Goal: Task Accomplishment & Management: Manage account settings

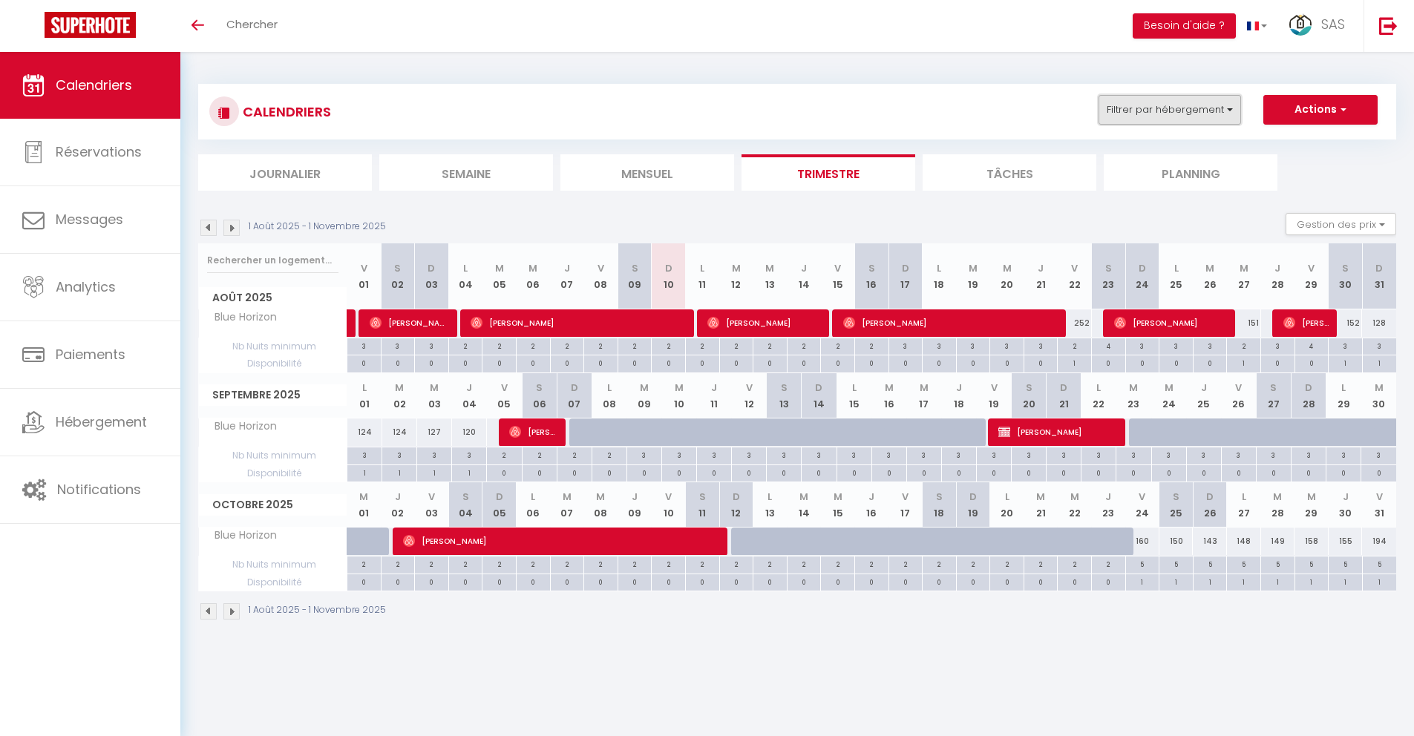
click at [1147, 115] on button "Filtrer par hébergement" at bounding box center [1170, 110] width 143 height 30
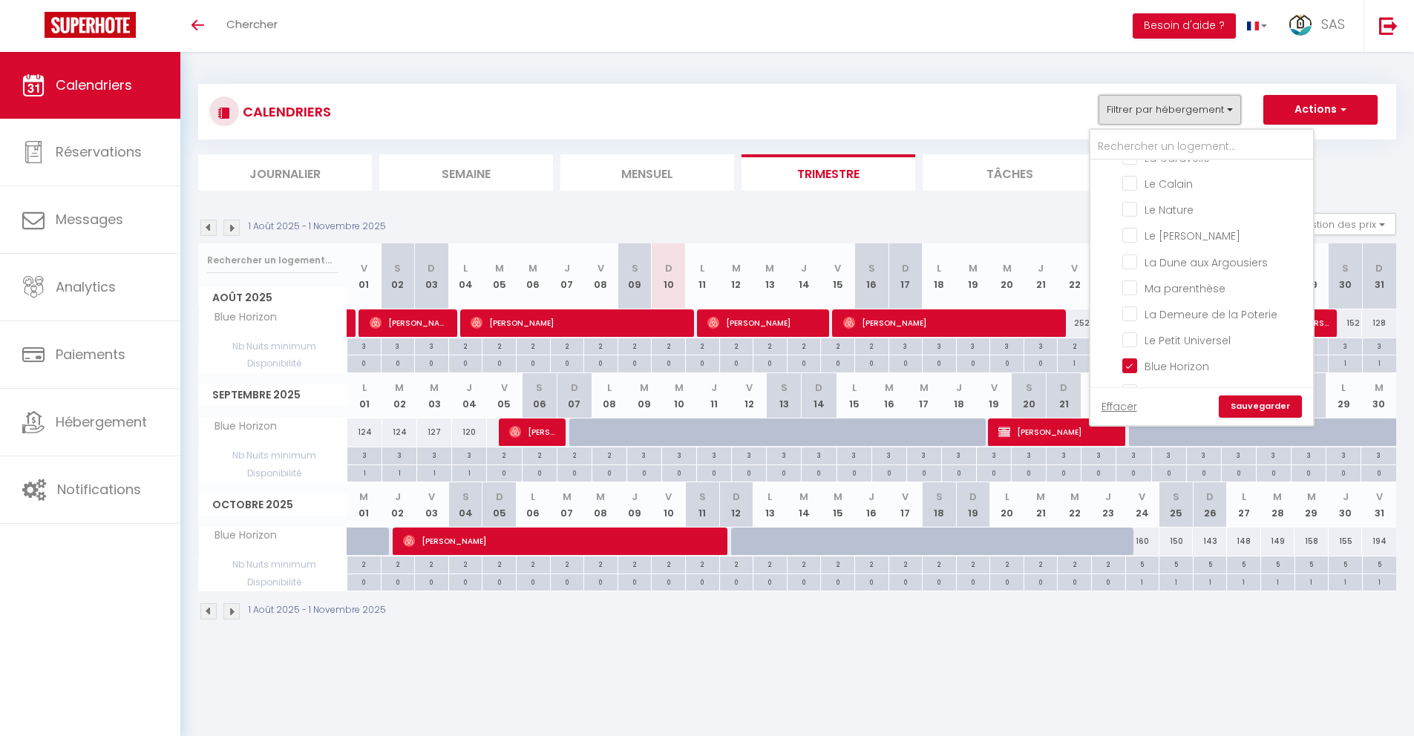
scroll to position [146, 0]
click at [1133, 369] on input "Blue Horizon" at bounding box center [1216, 364] width 186 height 15
checkbox input "false"
click at [1007, 65] on div "CALENDRIERS Filtrer par hébergement Tous L'Universel Le Cosy La Clé Anglaise Le…" at bounding box center [797, 352] width 1234 height 601
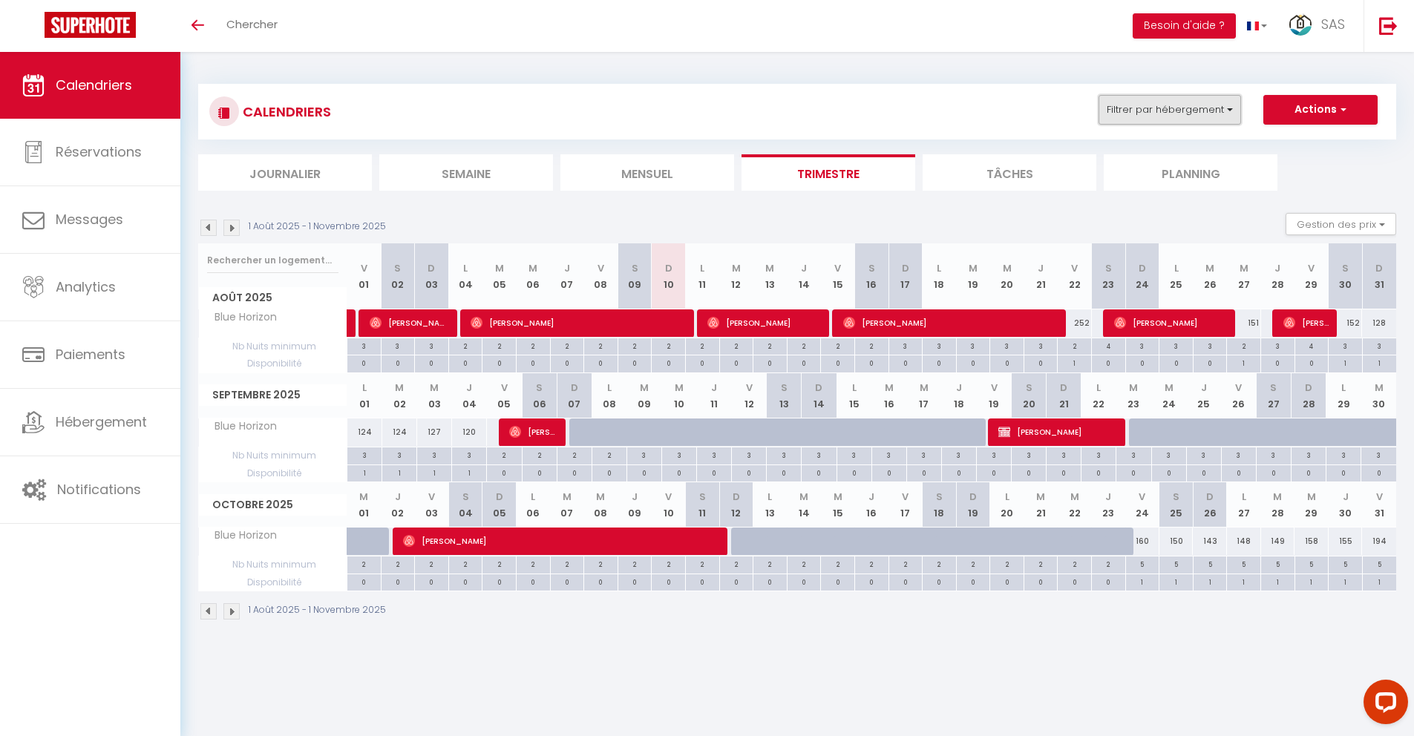
click at [1139, 108] on button "Filtrer par hébergement" at bounding box center [1170, 110] width 143 height 30
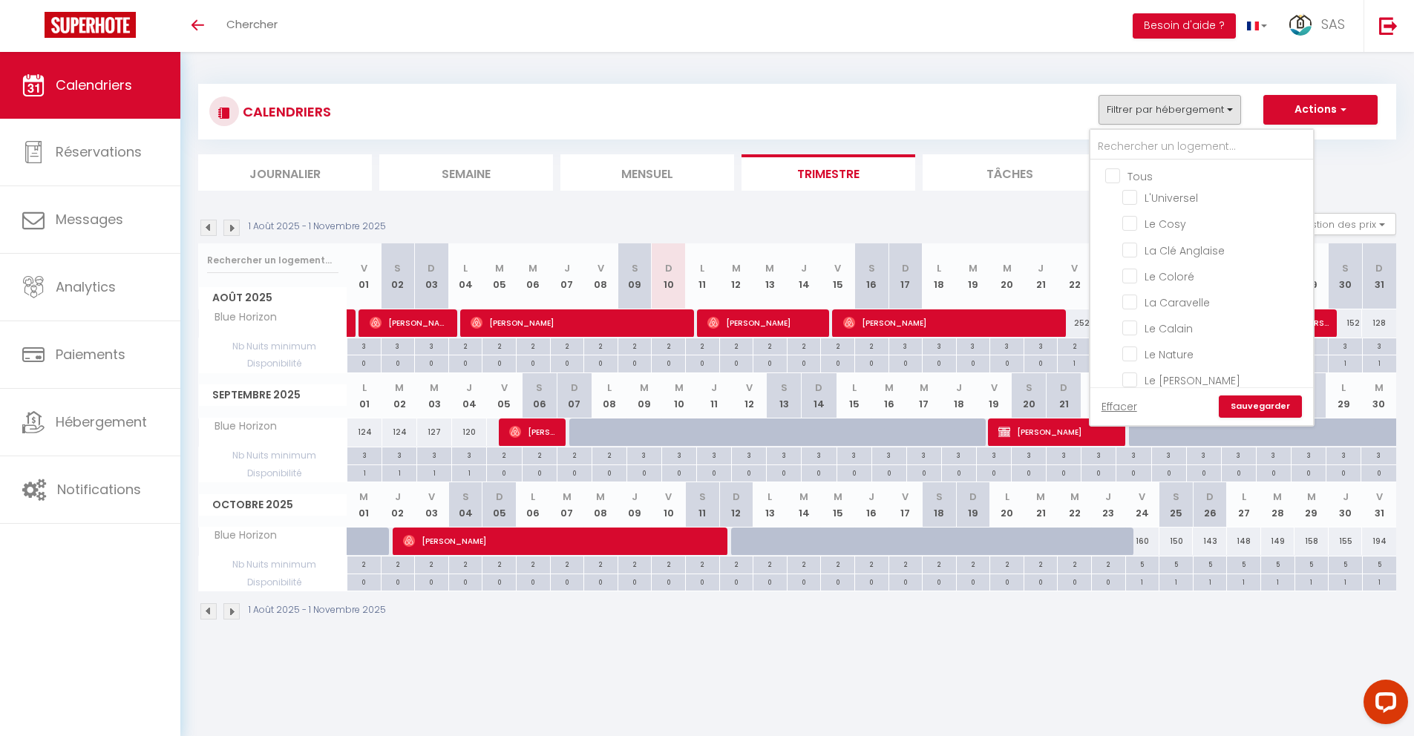
click at [1114, 182] on input "Tous" at bounding box center [1216, 175] width 223 height 15
checkbox input "true"
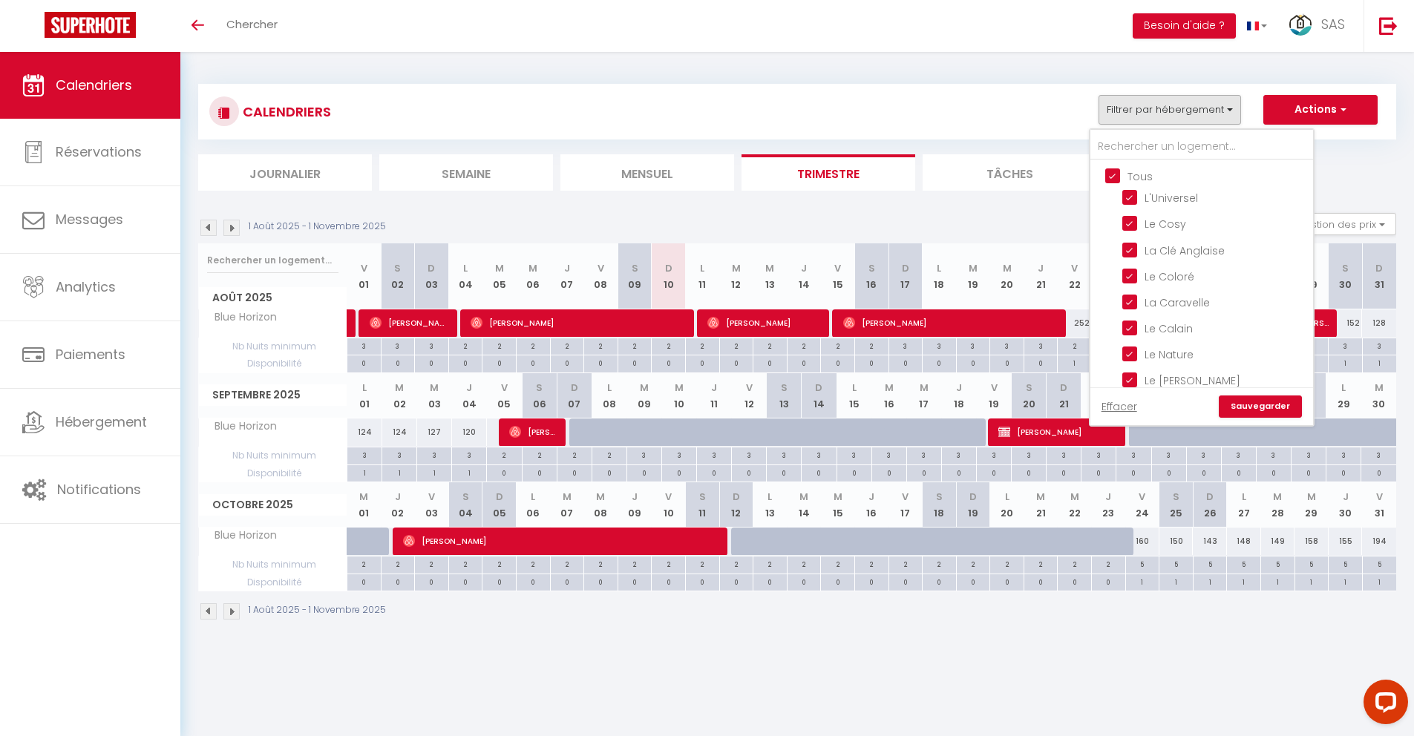
checkbox input "true"
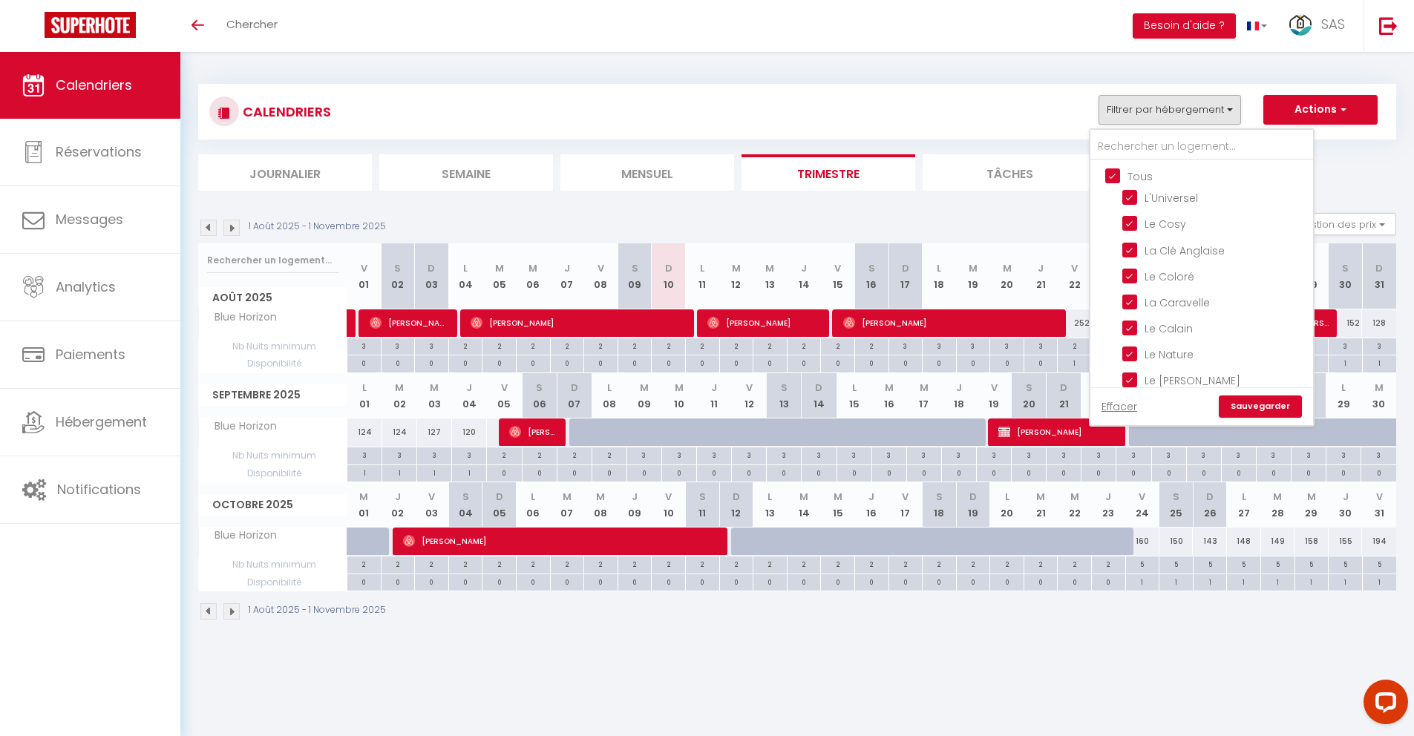
checkbox input "true"
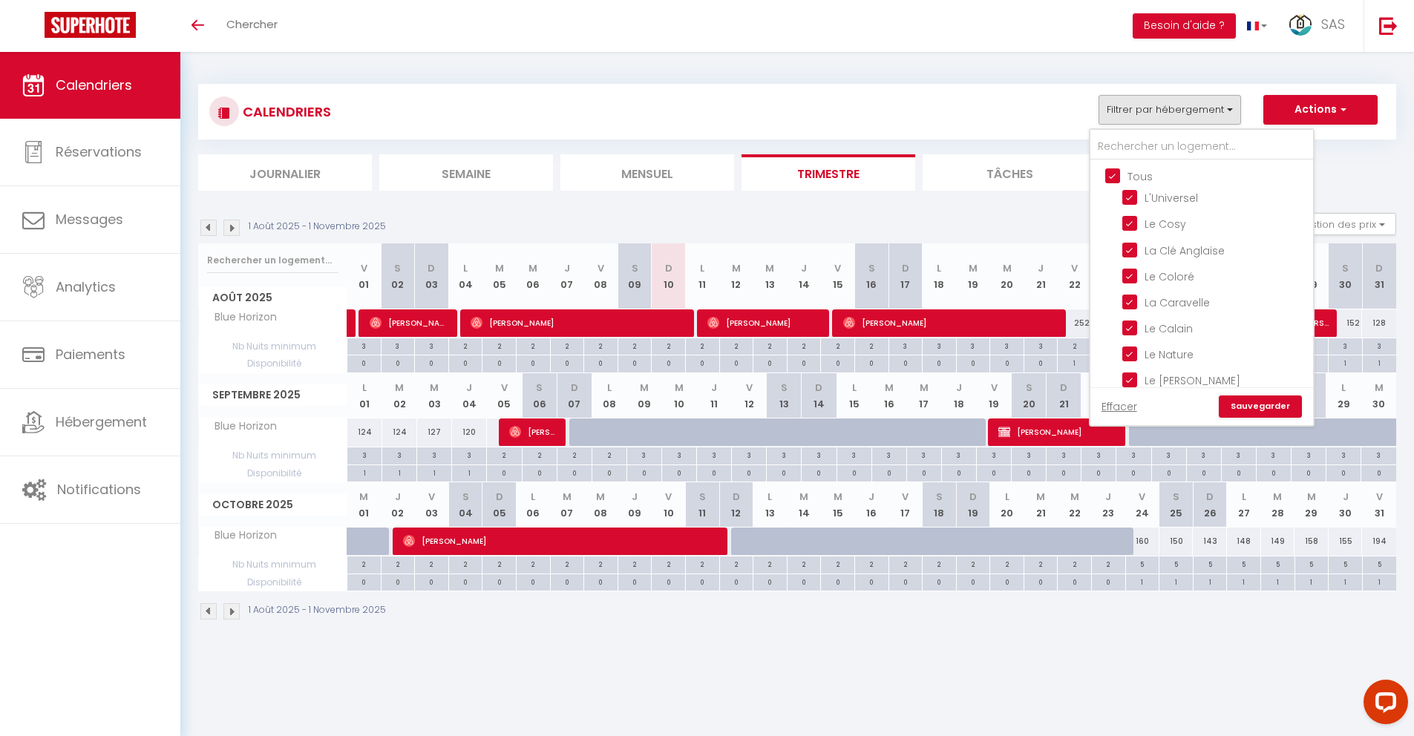
checkbox input "true"
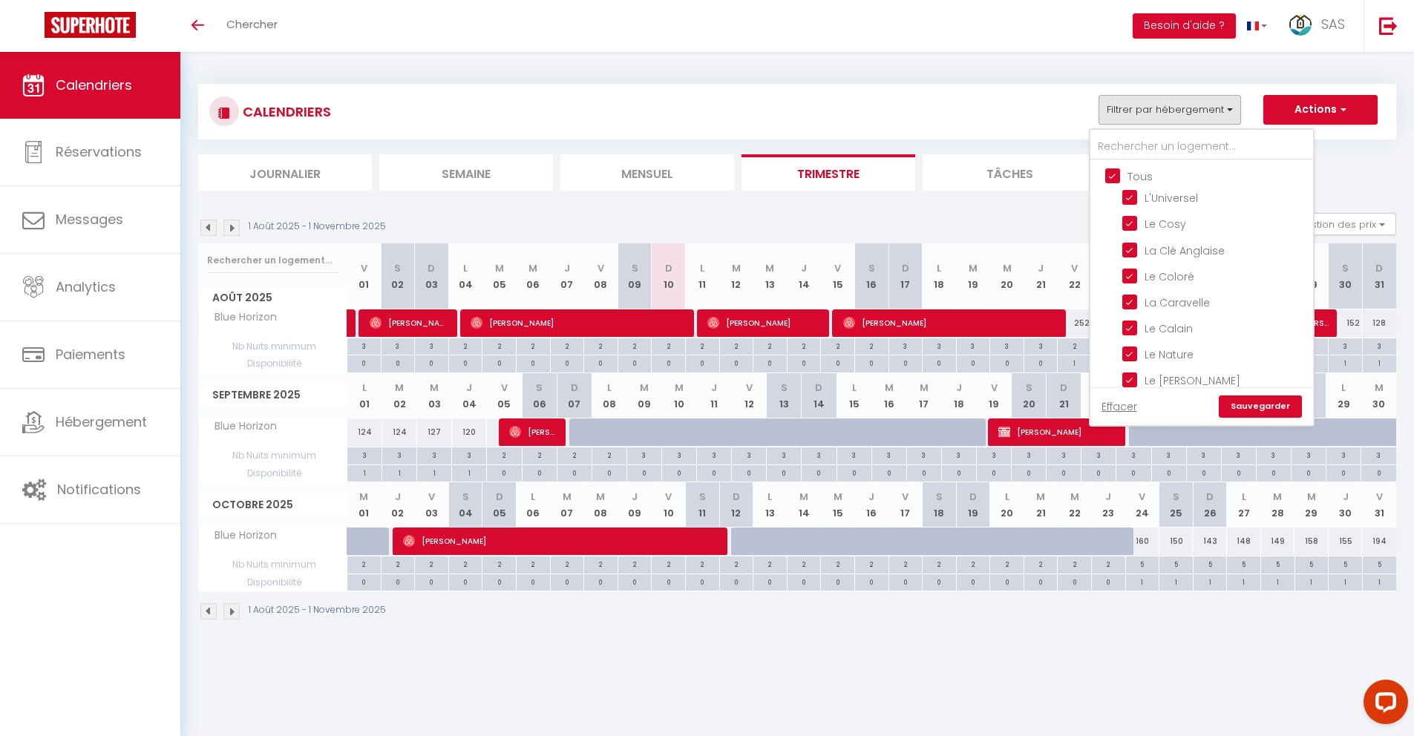
checkbox input "true"
click at [1264, 405] on link "Sauvegarder" at bounding box center [1260, 407] width 83 height 22
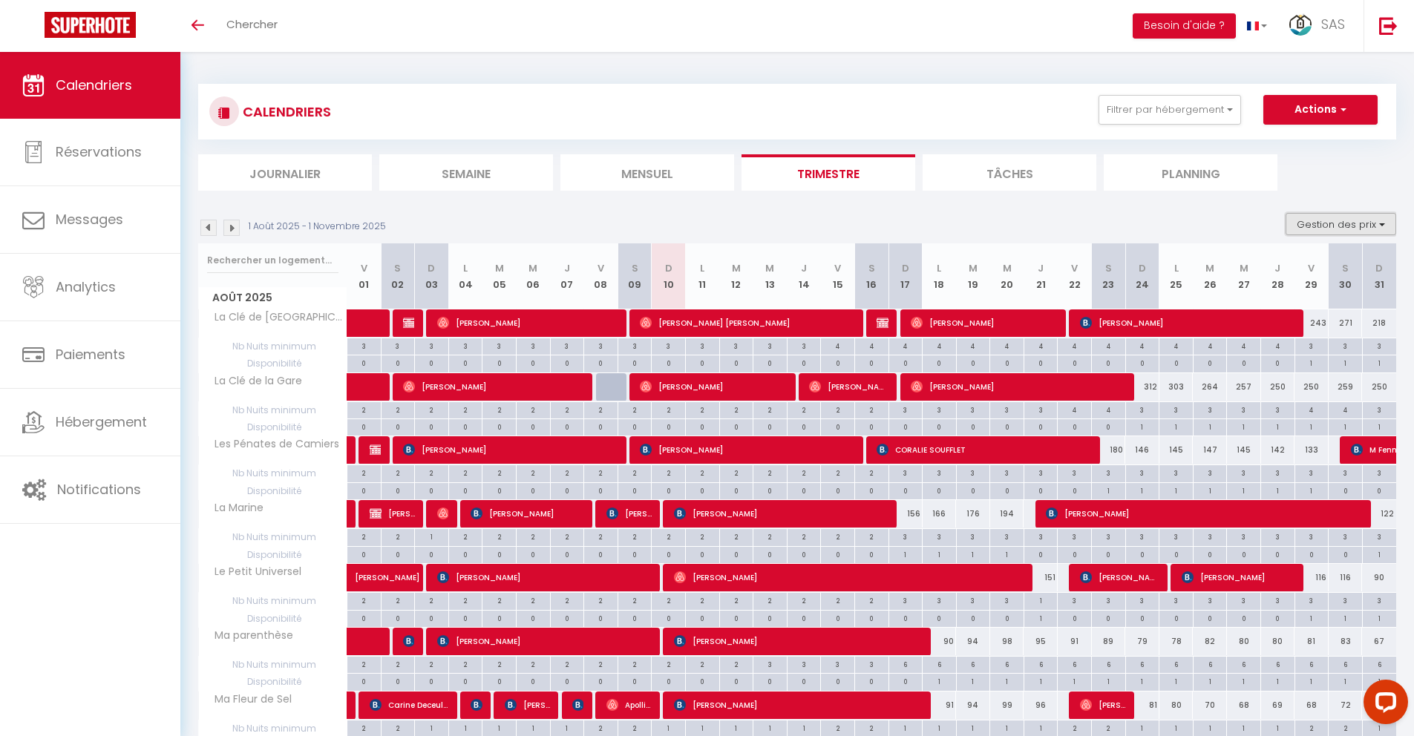
click at [1325, 229] on button "Gestion des prix" at bounding box center [1341, 224] width 111 height 22
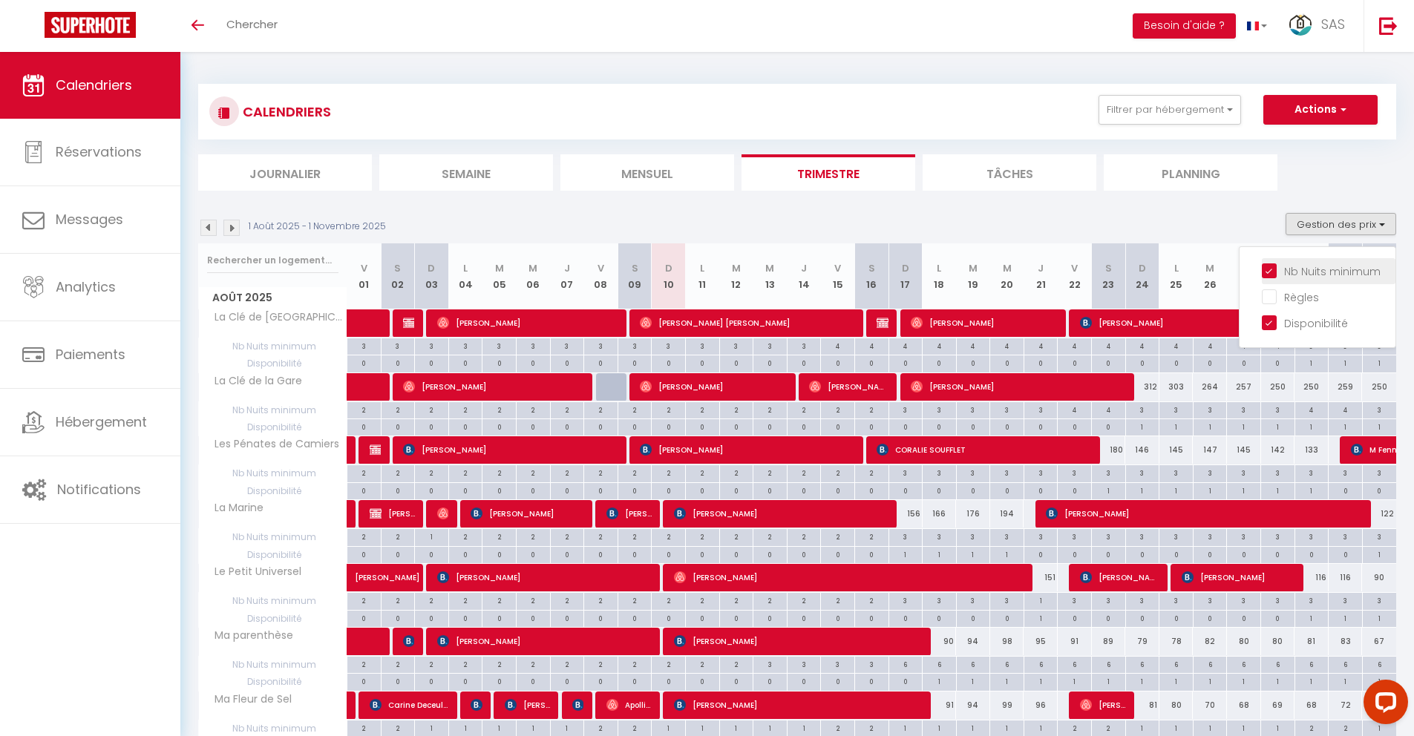
click at [1269, 272] on input "Nb Nuits minimum" at bounding box center [1329, 270] width 134 height 15
checkbox input "false"
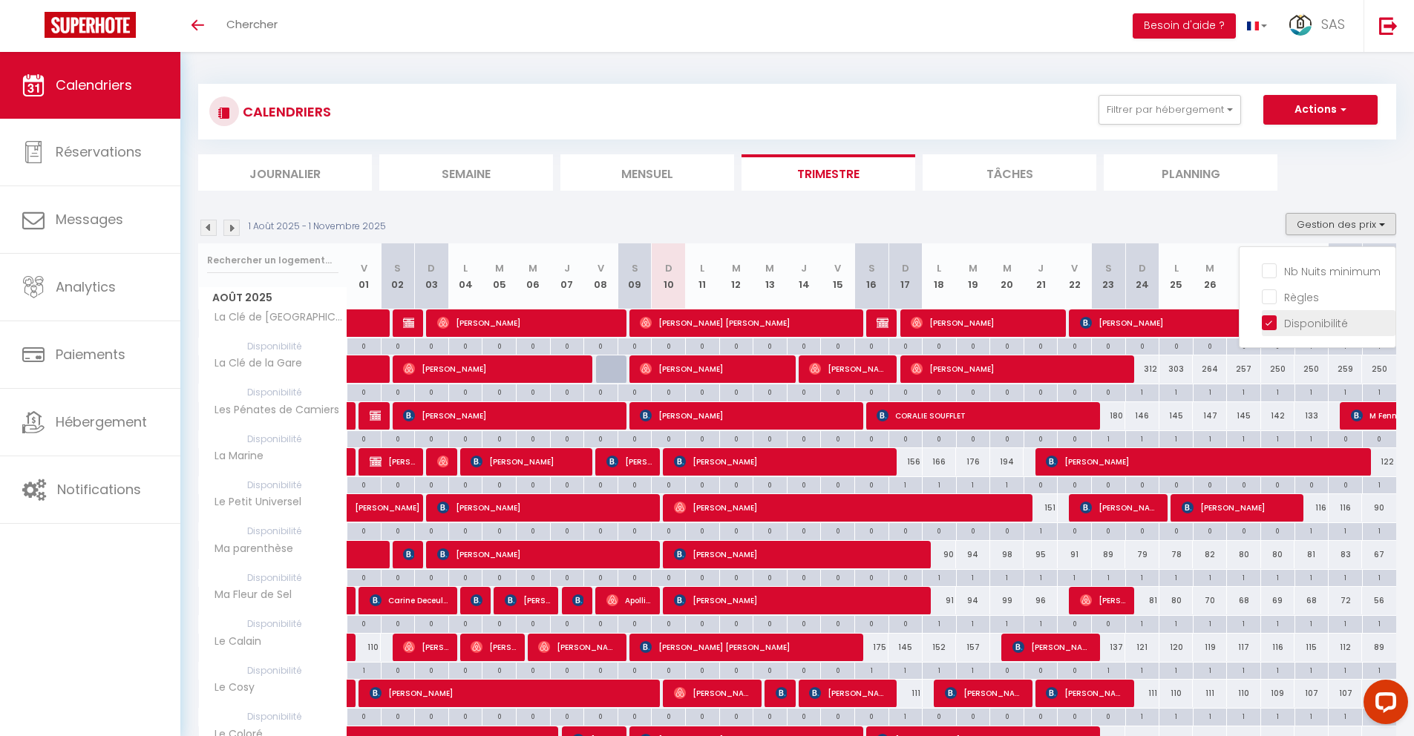
click at [1273, 324] on input "Disponibilité" at bounding box center [1329, 322] width 134 height 15
checkbox input "false"
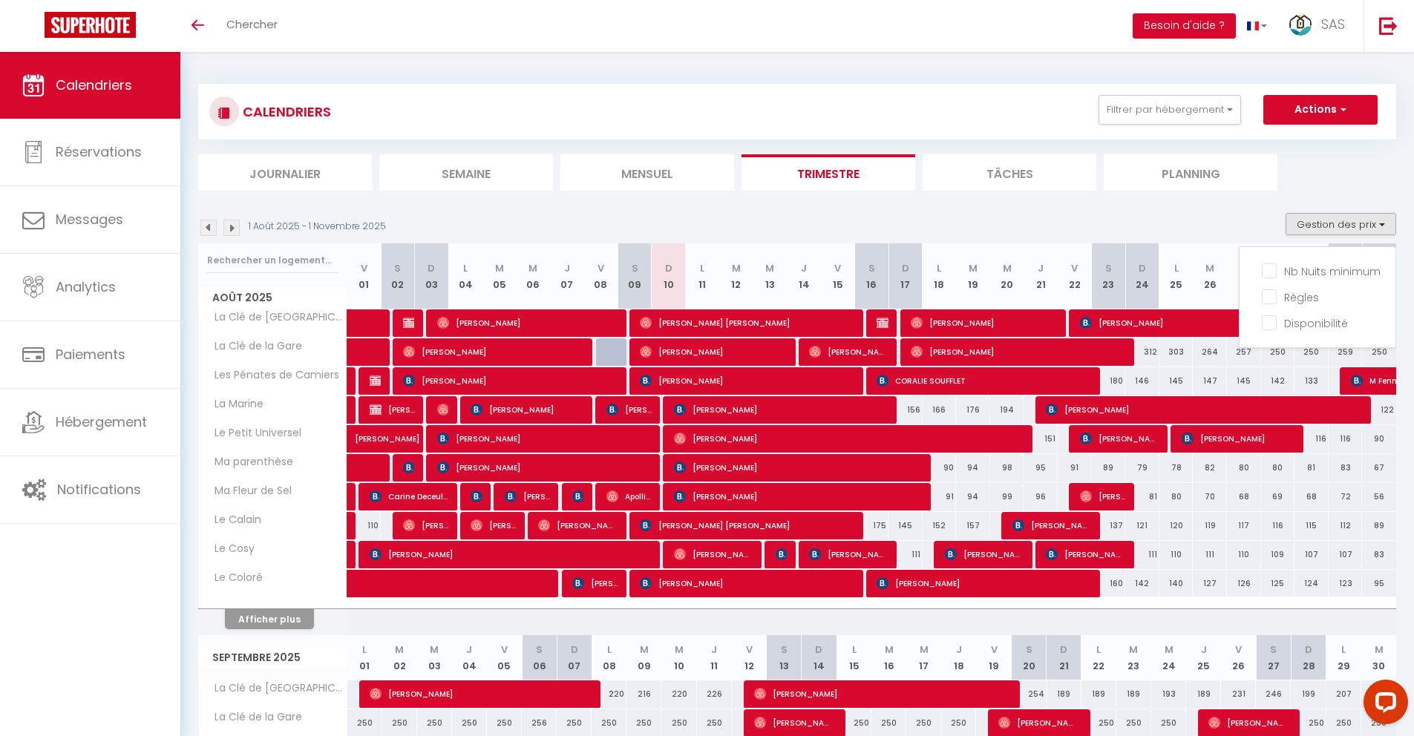
click at [1129, 228] on div "1 Août 2025 - 1 Novembre 2025 Gestion des prix Nb Nuits minimum Règles Disponib…" at bounding box center [797, 228] width 1198 height 30
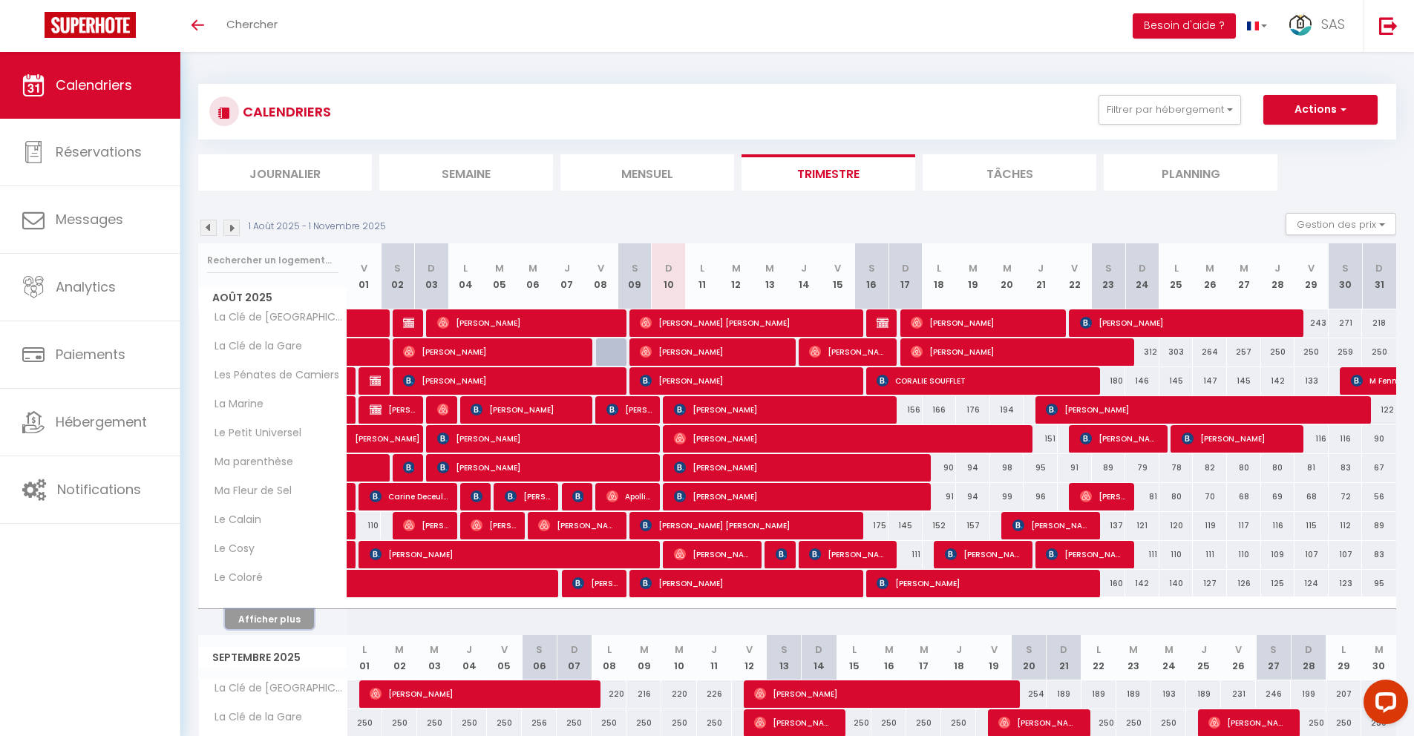
click at [284, 611] on button "Afficher plus" at bounding box center [269, 620] width 89 height 20
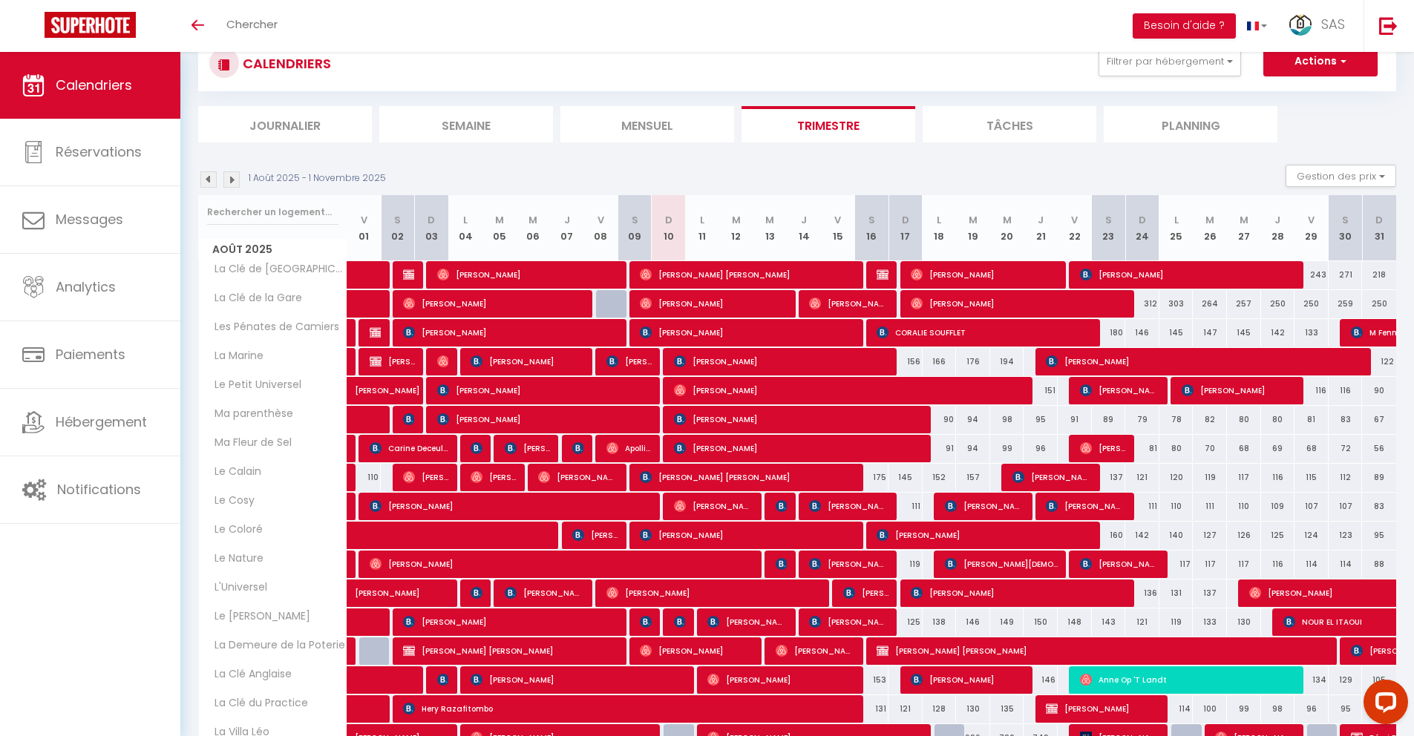
scroll to position [205, 0]
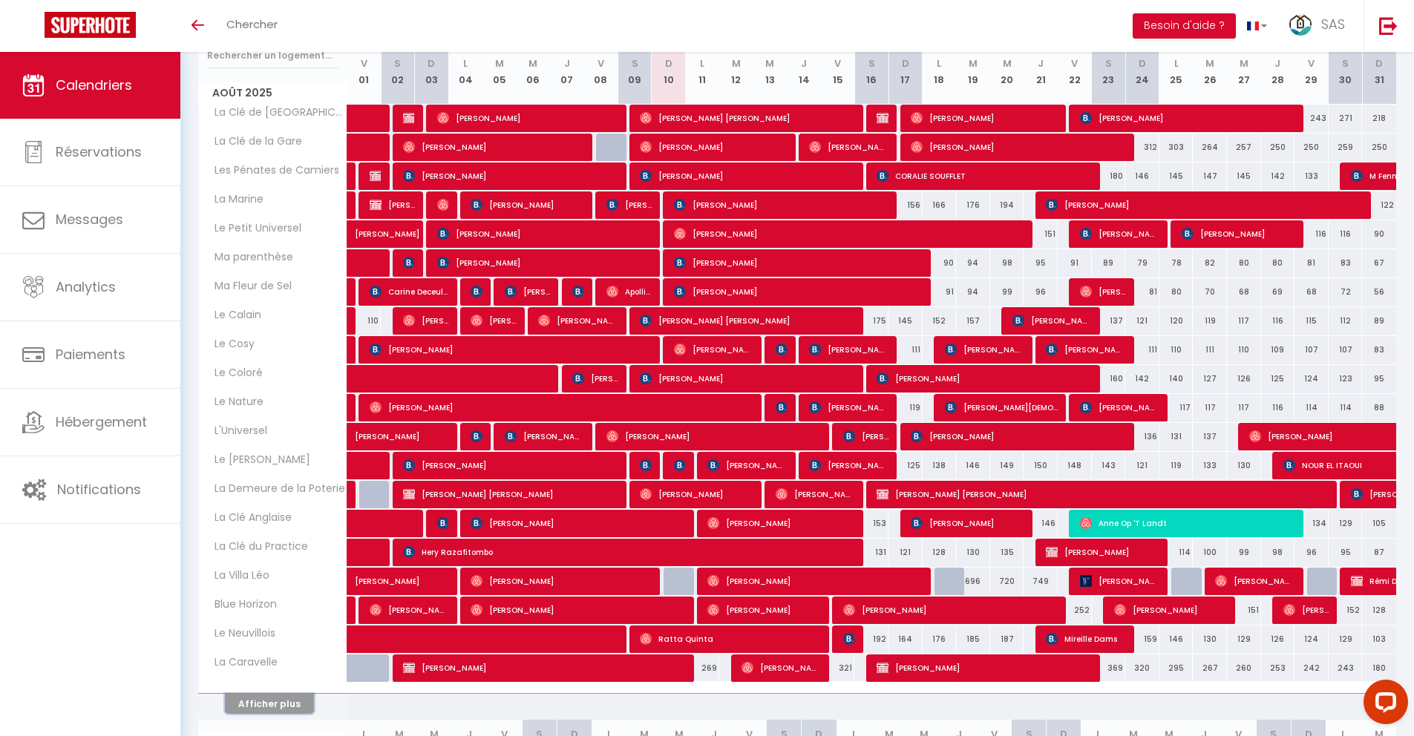
click at [288, 699] on button "Afficher plus" at bounding box center [269, 704] width 89 height 20
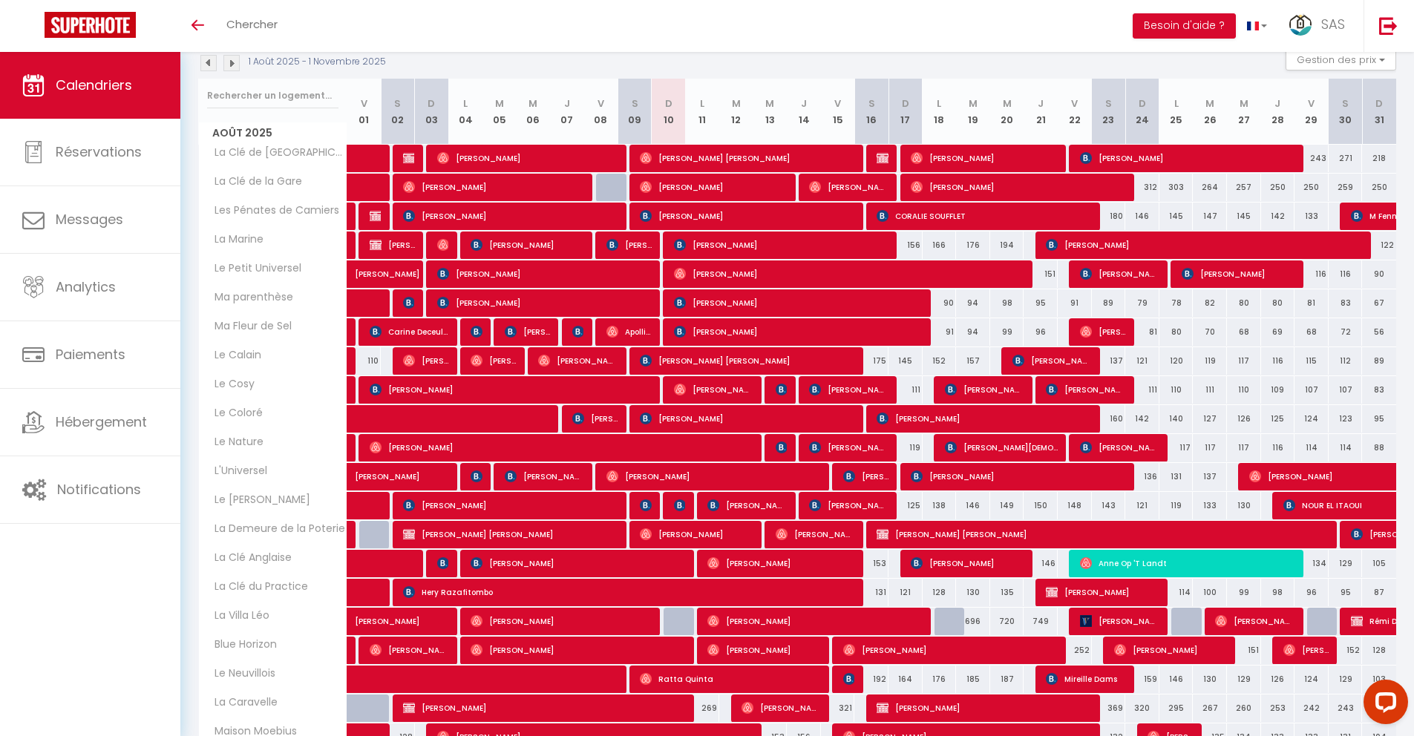
scroll to position [0, 0]
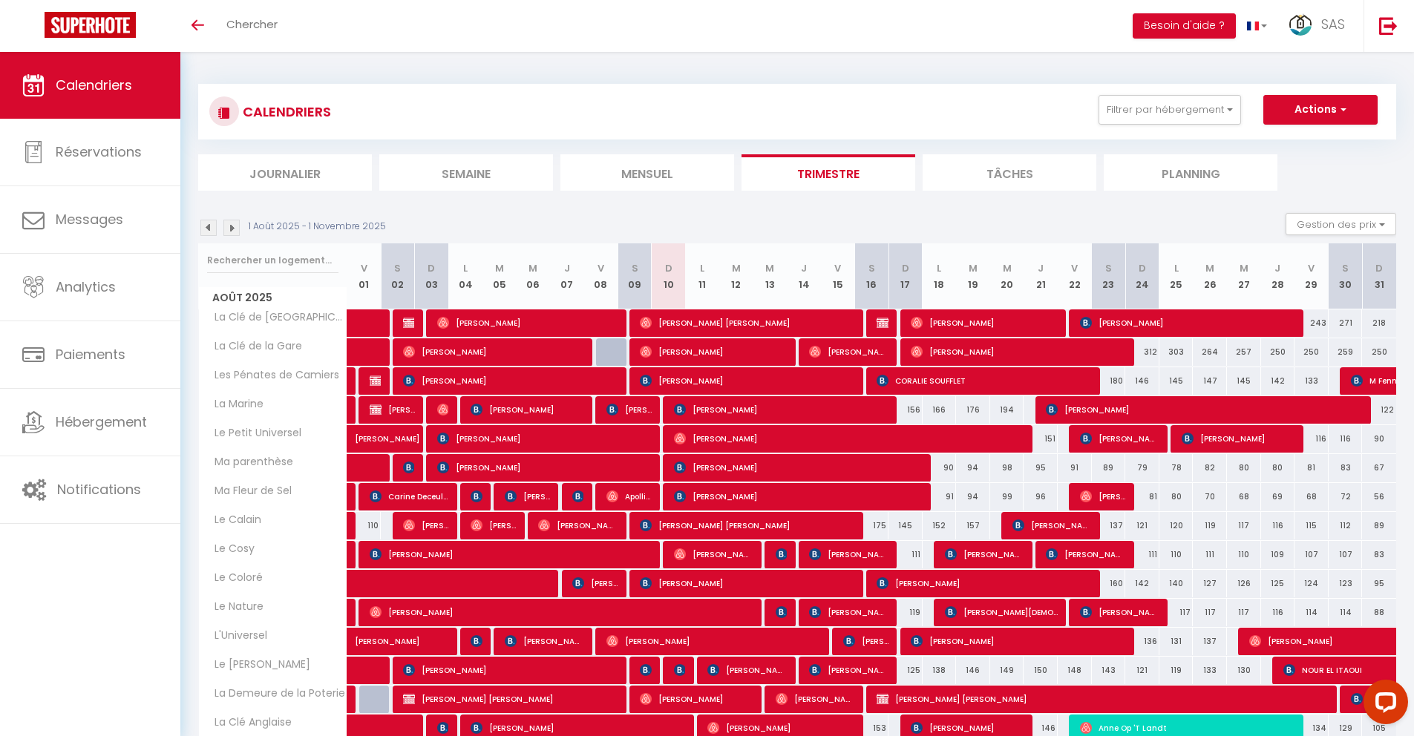
click at [679, 215] on div "1 Août 2025 - 1 Novembre 2025 Gestion des prix Nb Nuits minimum Règles Disponib…" at bounding box center [797, 228] width 1198 height 30
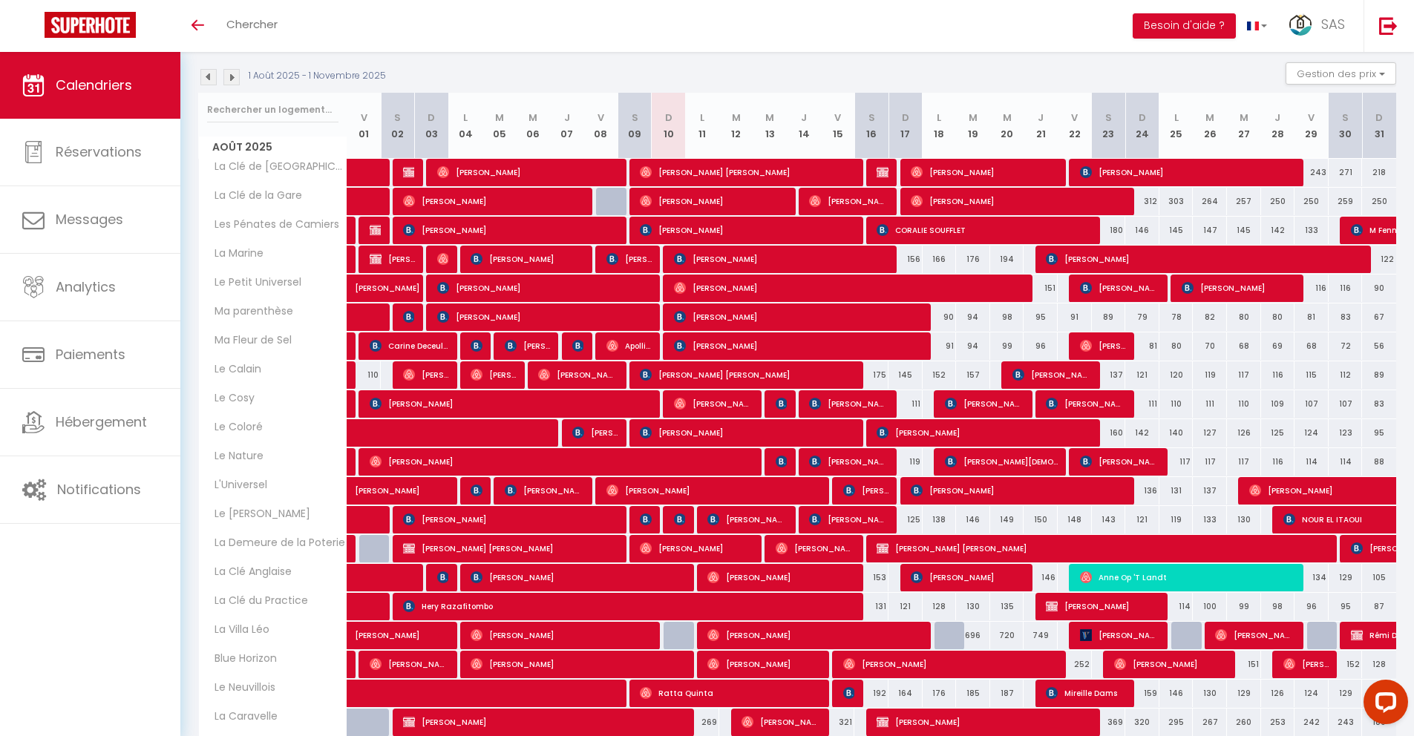
scroll to position [154, 0]
